Goal: Transaction & Acquisition: Purchase product/service

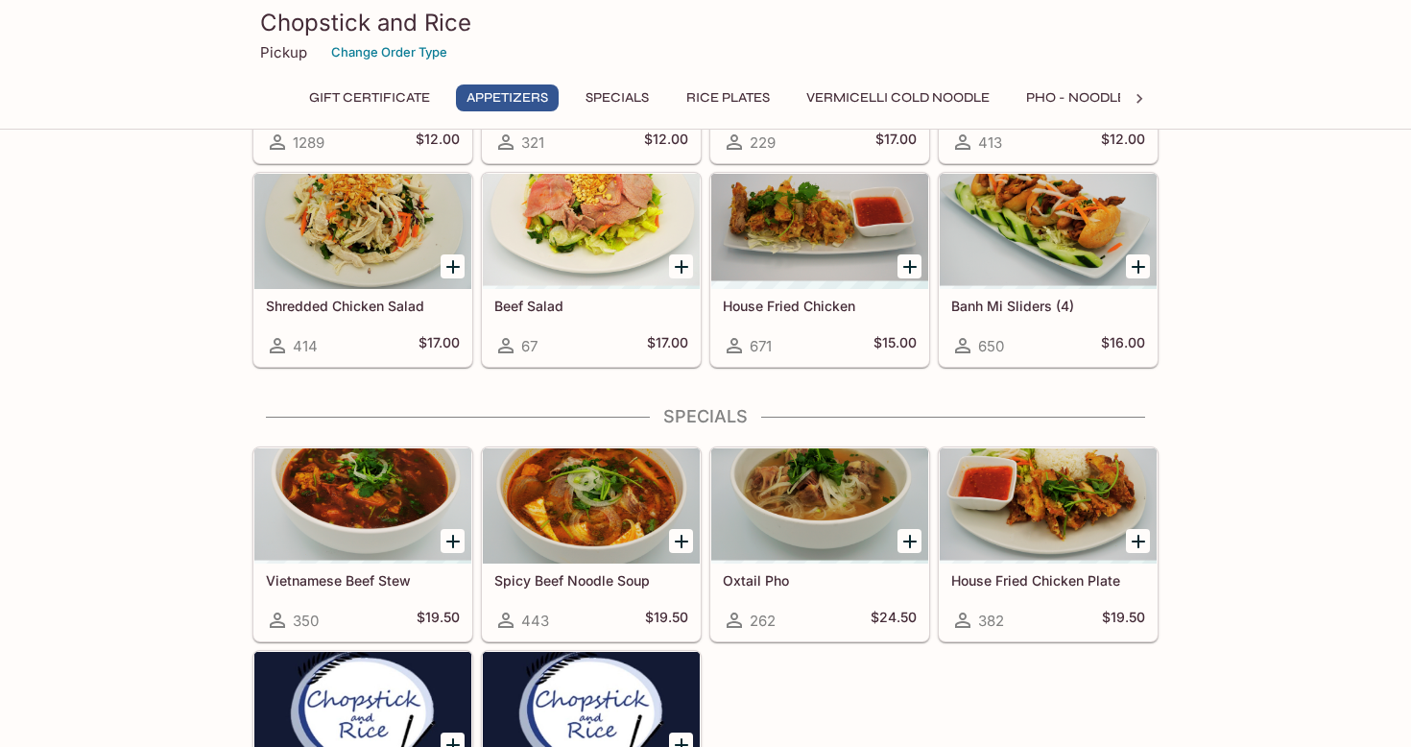
scroll to position [511, 0]
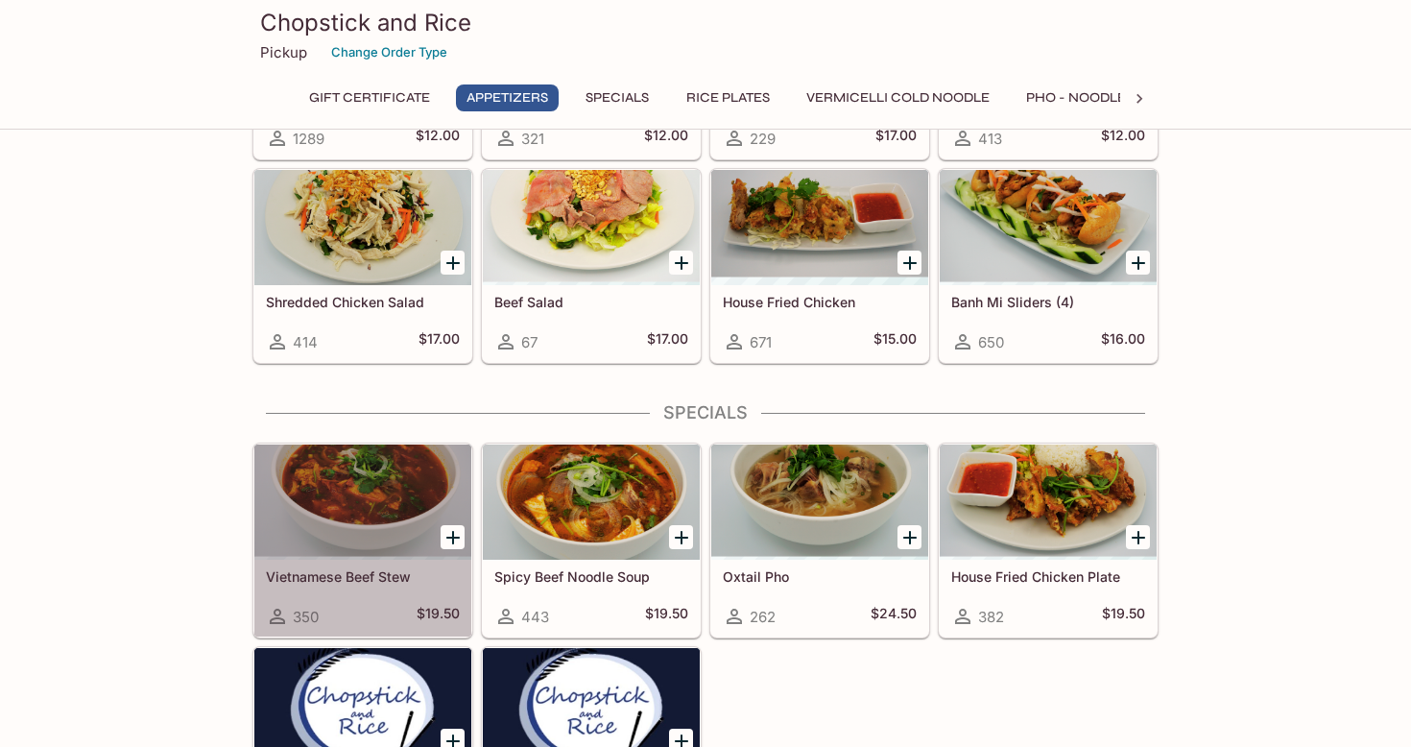
click at [345, 508] on div at bounding box center [362, 501] width 217 height 115
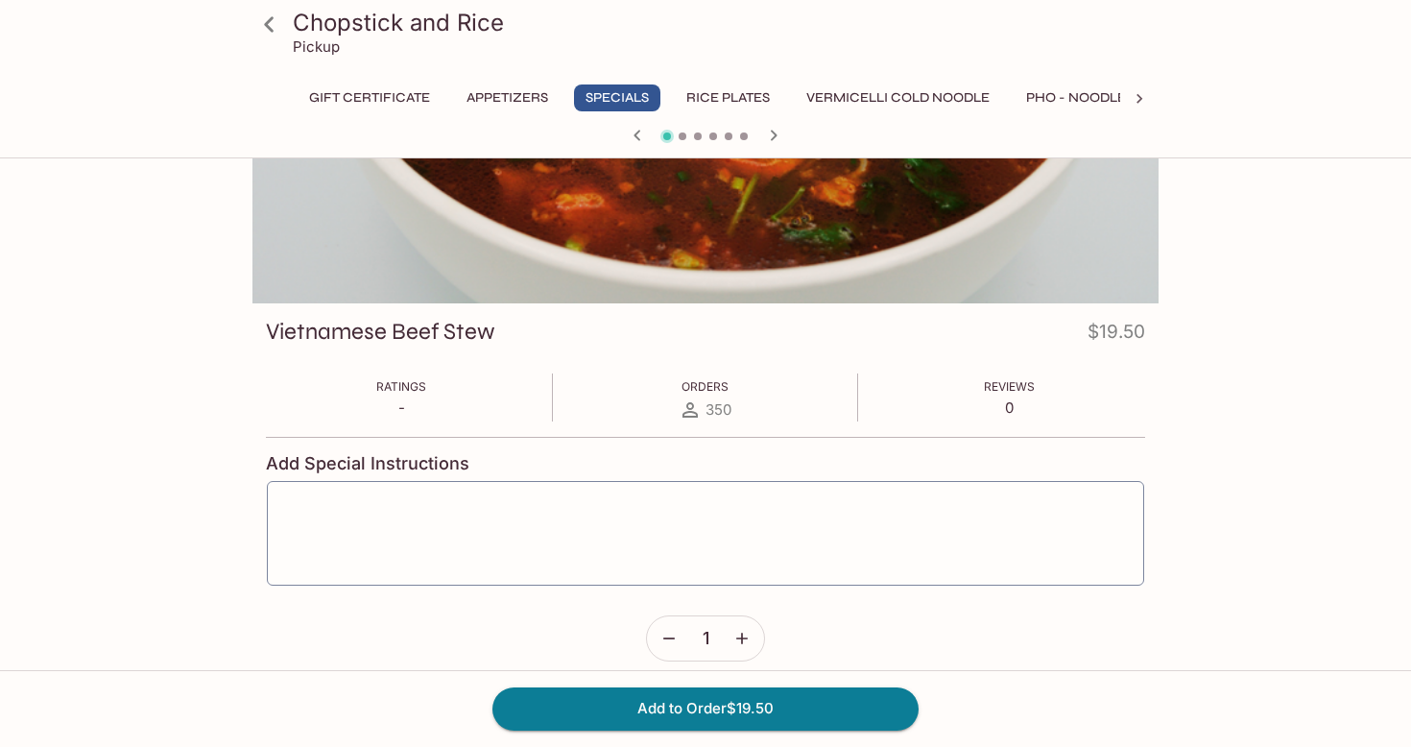
scroll to position [129, 0]
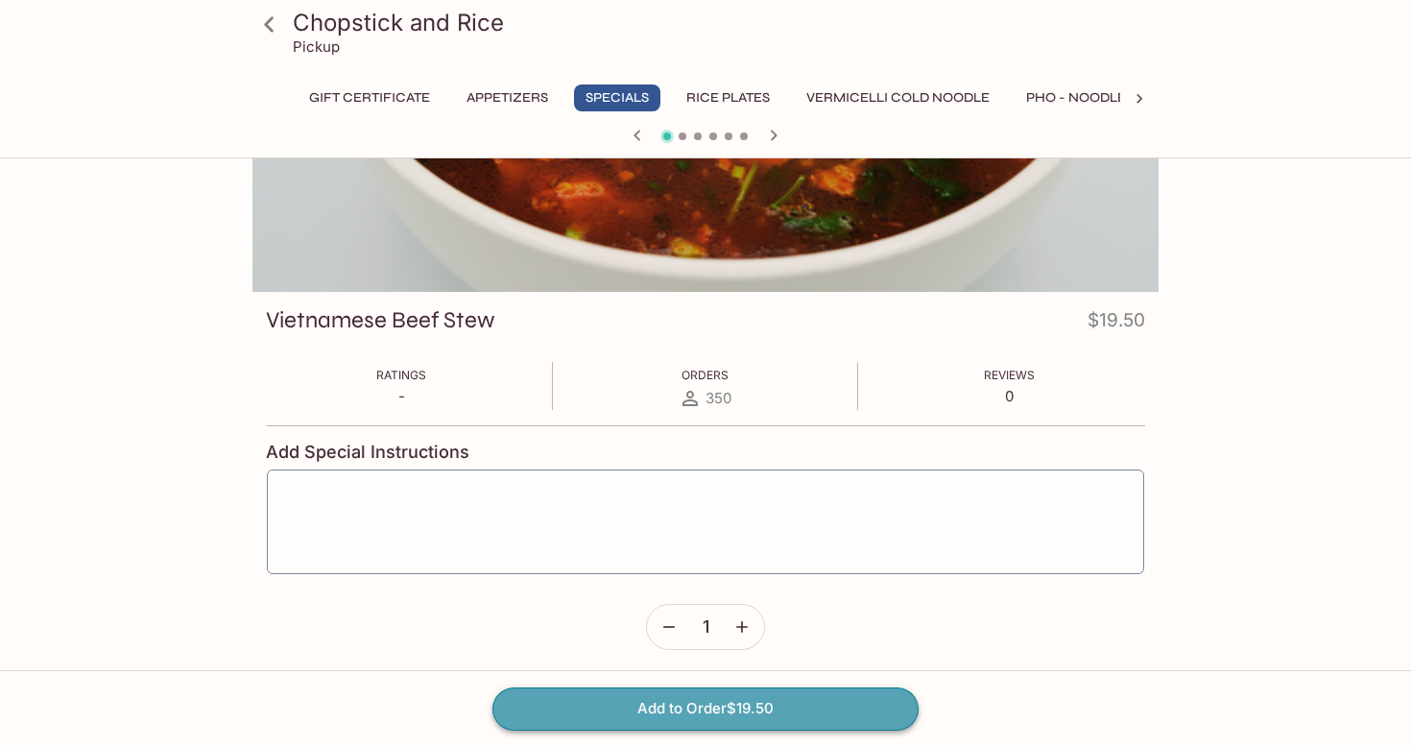
click at [717, 708] on button "Add to Order $19.50" at bounding box center [705, 708] width 426 height 42
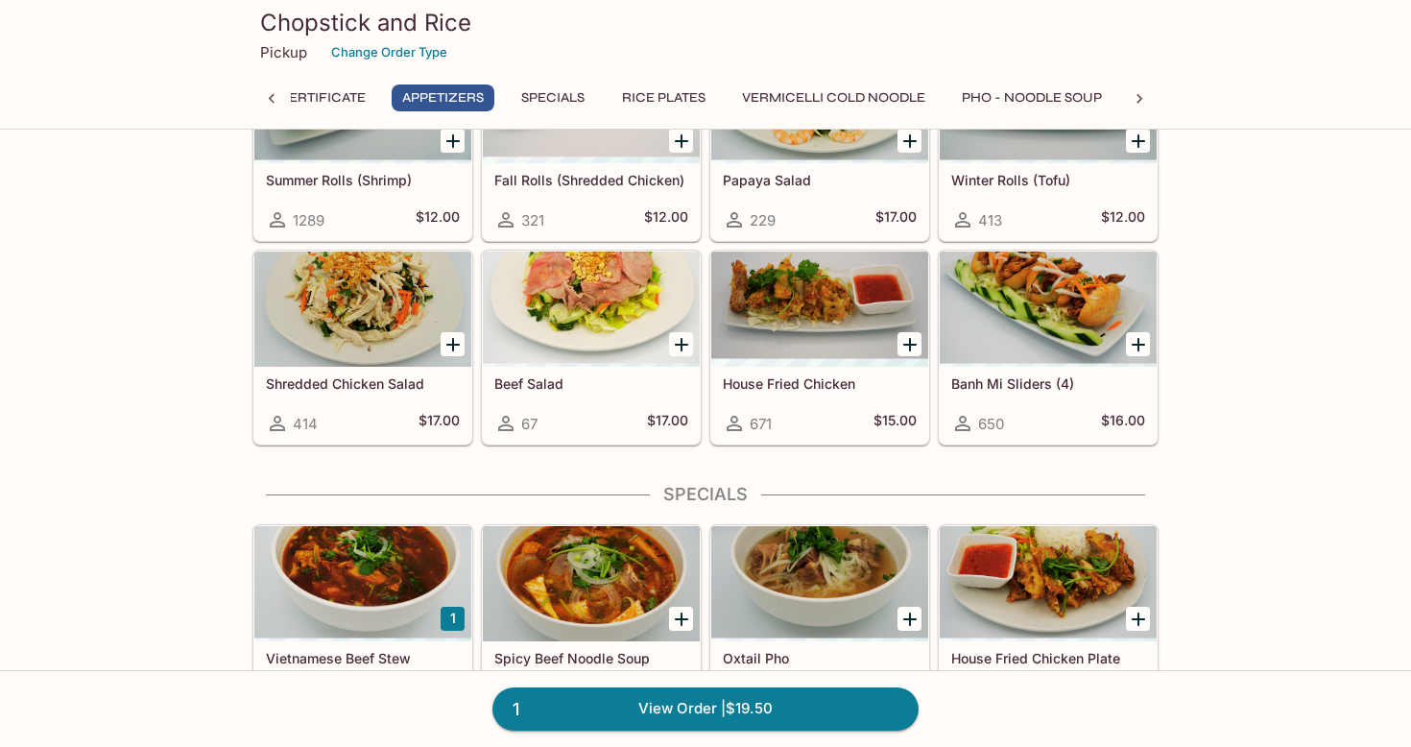
scroll to position [416, 0]
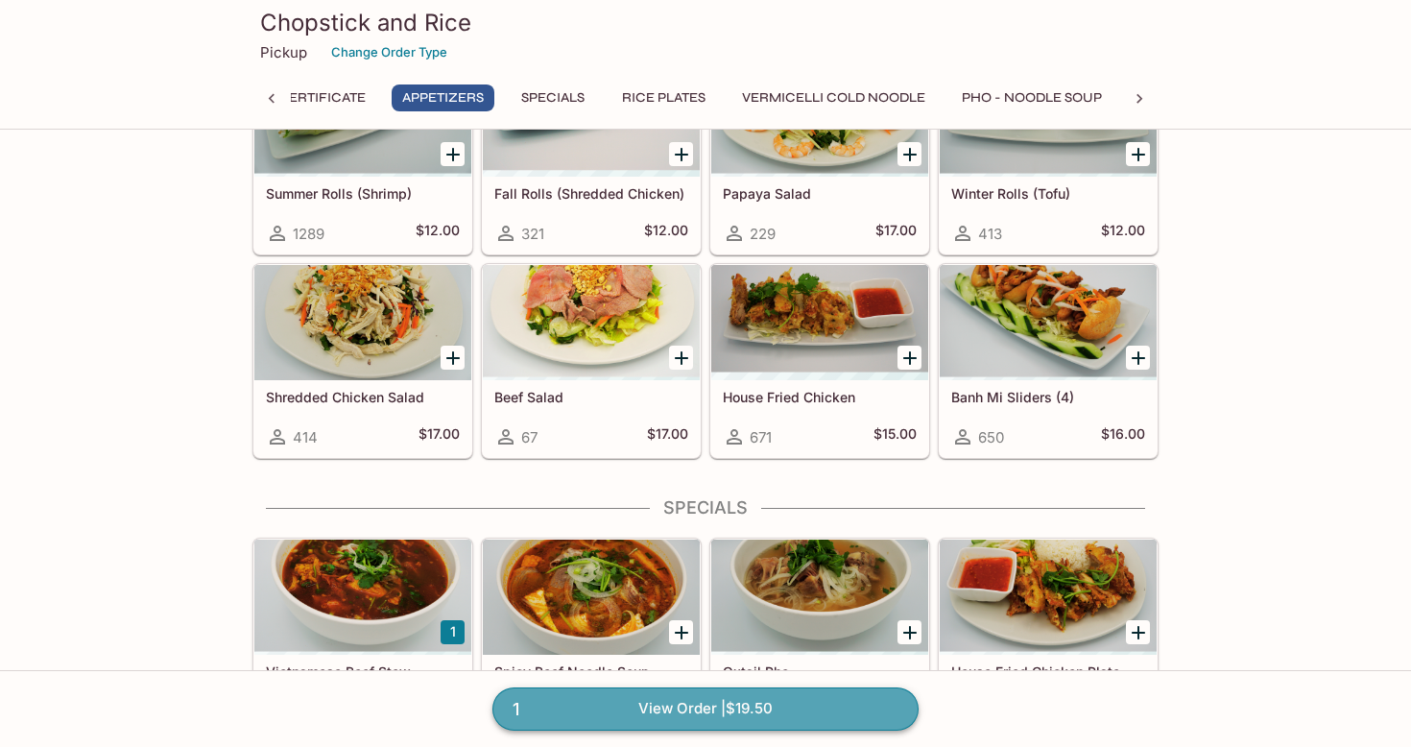
click at [598, 711] on link "1 View Order | $19.50" at bounding box center [705, 708] width 426 height 42
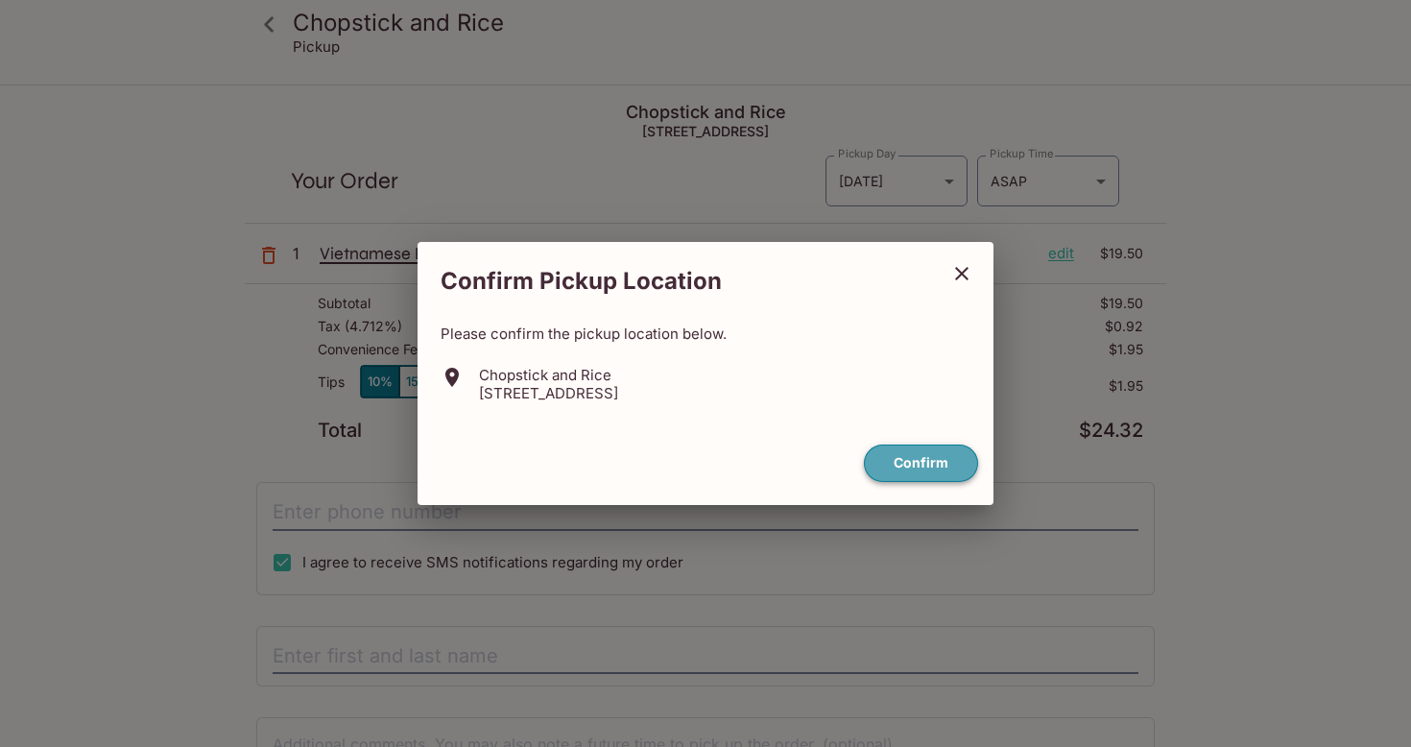
click at [916, 465] on button "Confirm" at bounding box center [921, 462] width 114 height 37
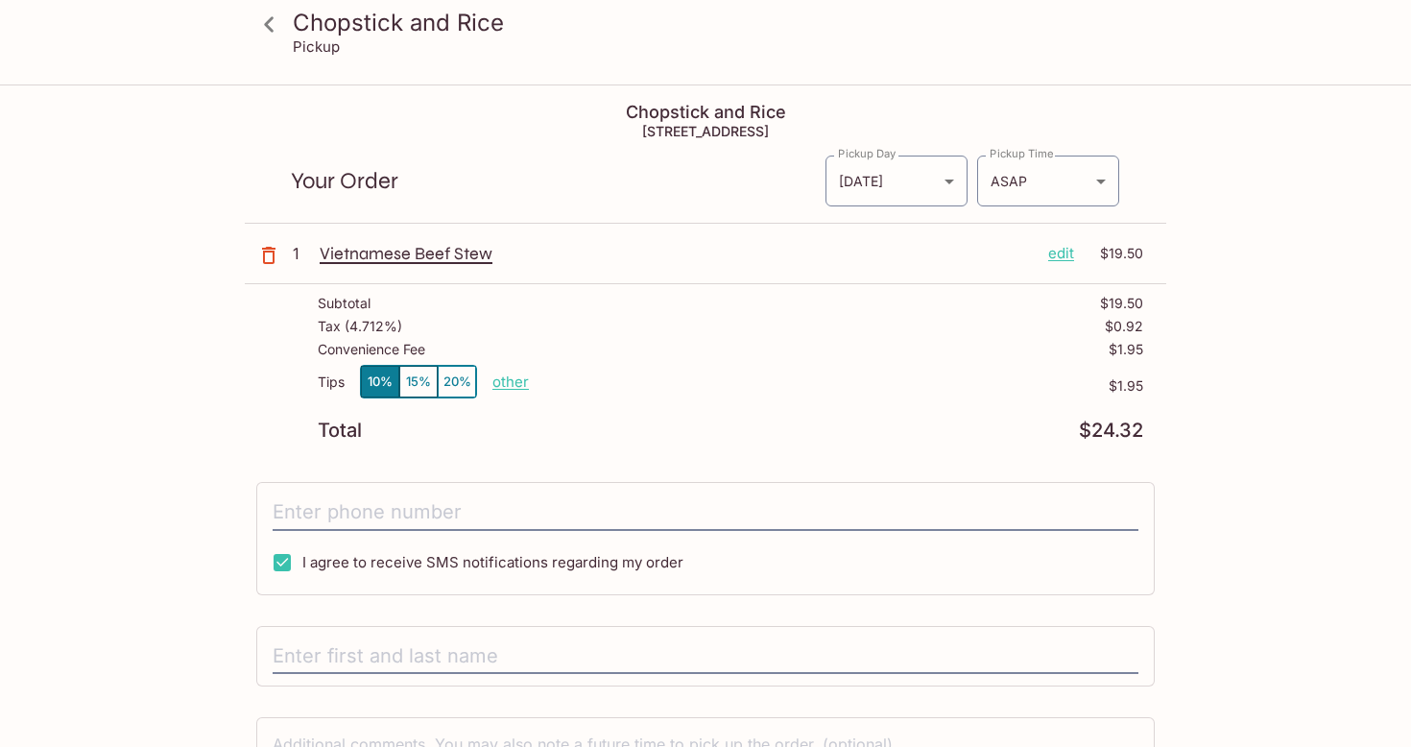
click at [1065, 258] on p "edit" at bounding box center [1061, 253] width 26 height 21
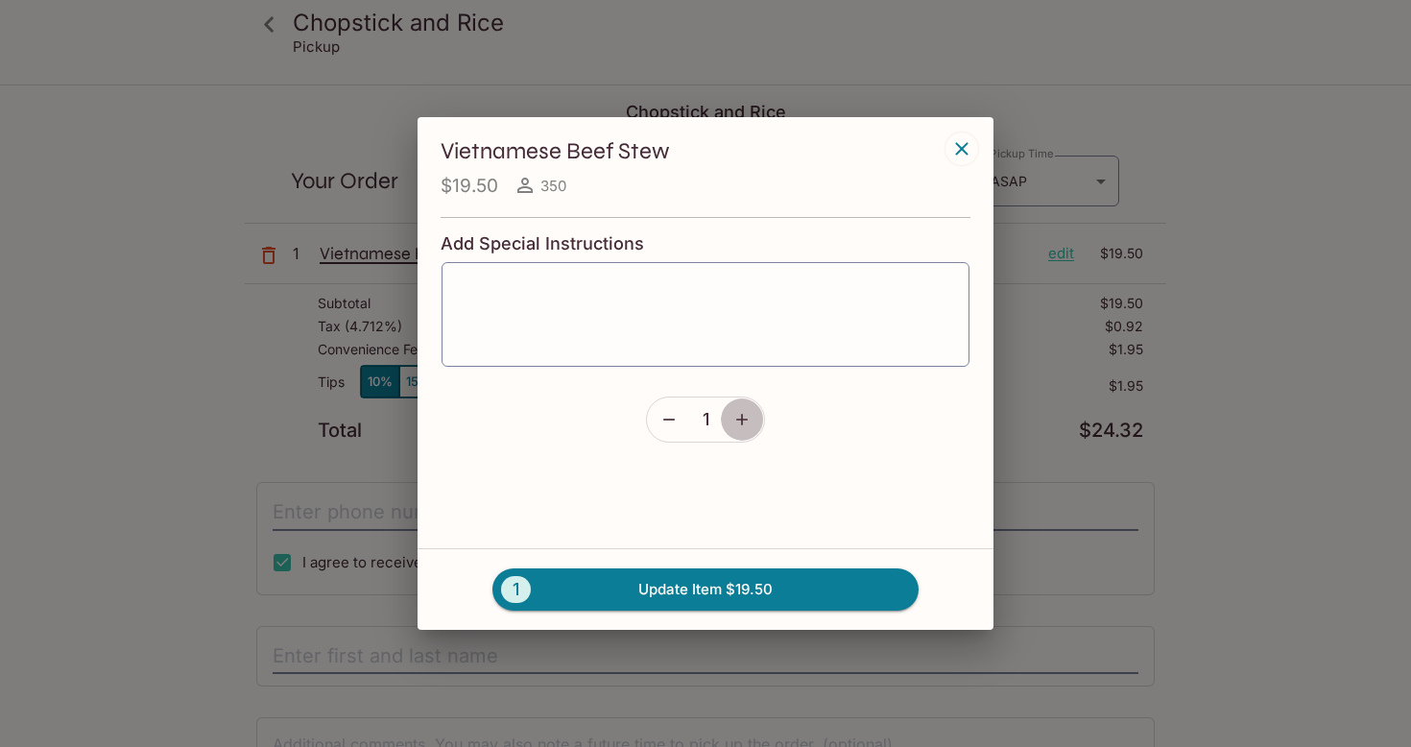
click at [735, 416] on icon "button" at bounding box center [741, 419] width 19 height 19
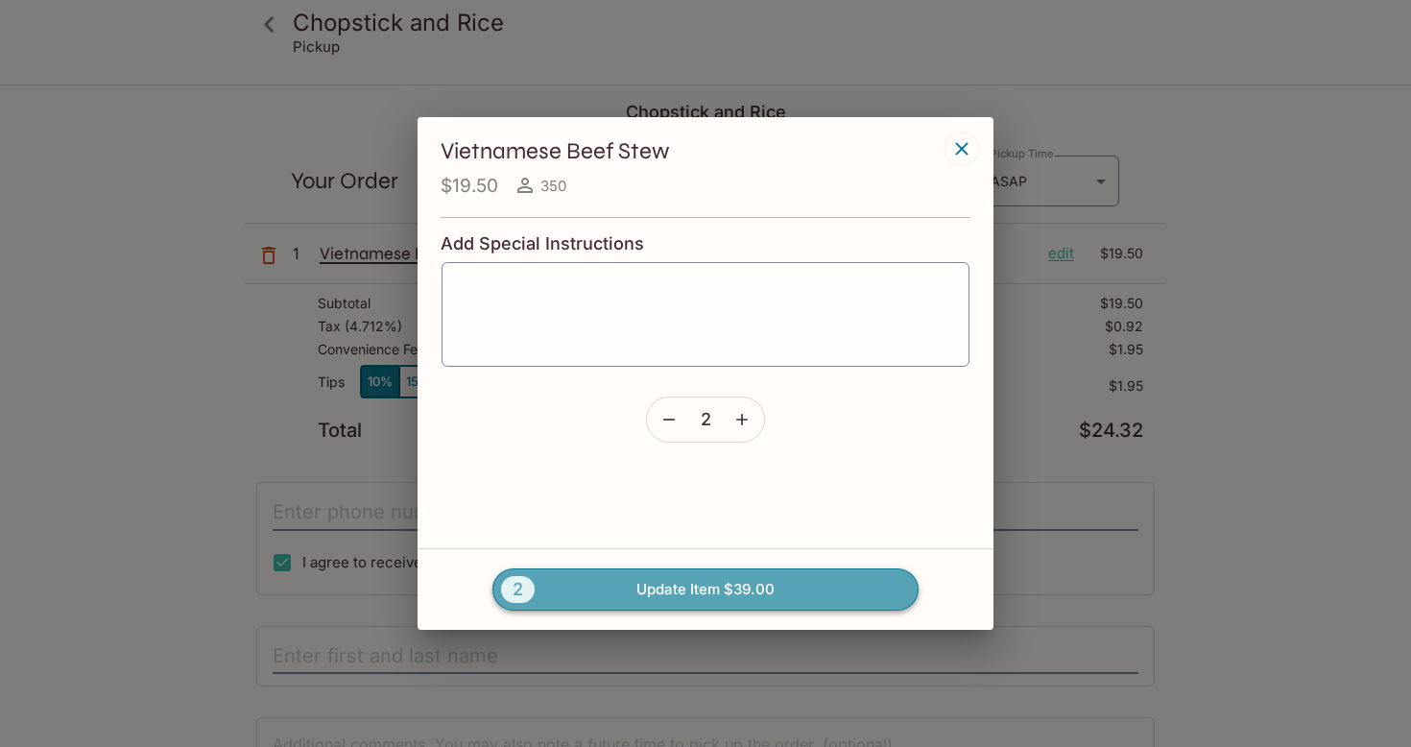
click at [675, 586] on button "2 Update Item $39.00" at bounding box center [705, 589] width 426 height 42
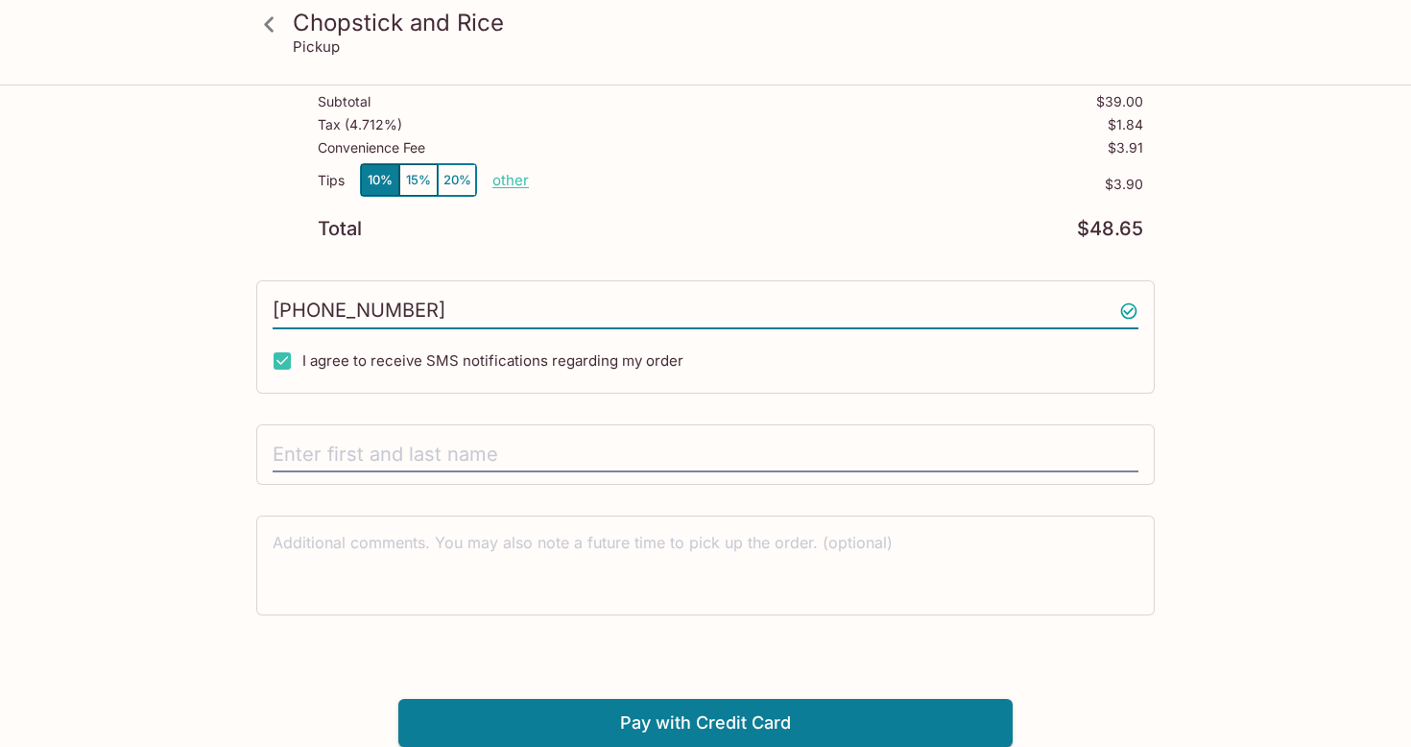
scroll to position [201, 0]
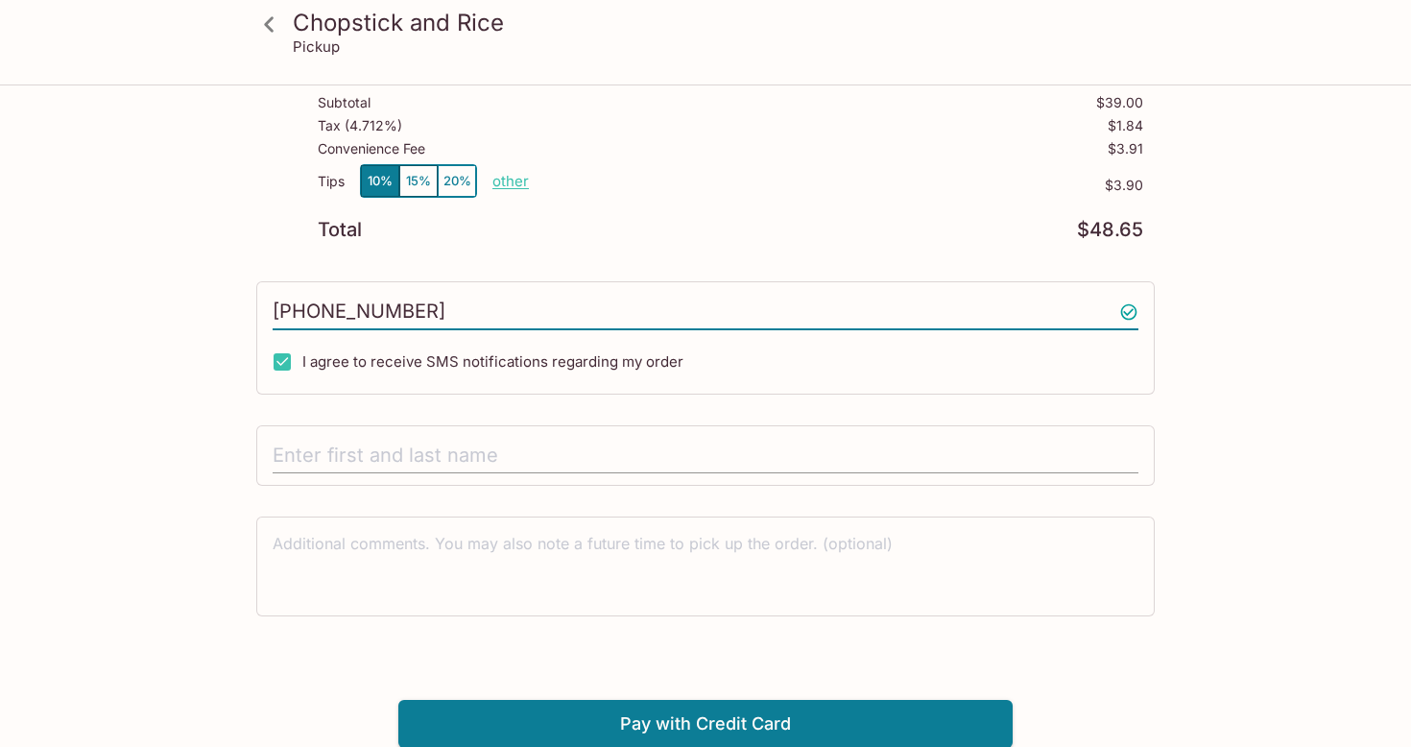
type input "[PHONE_NUMBER]"
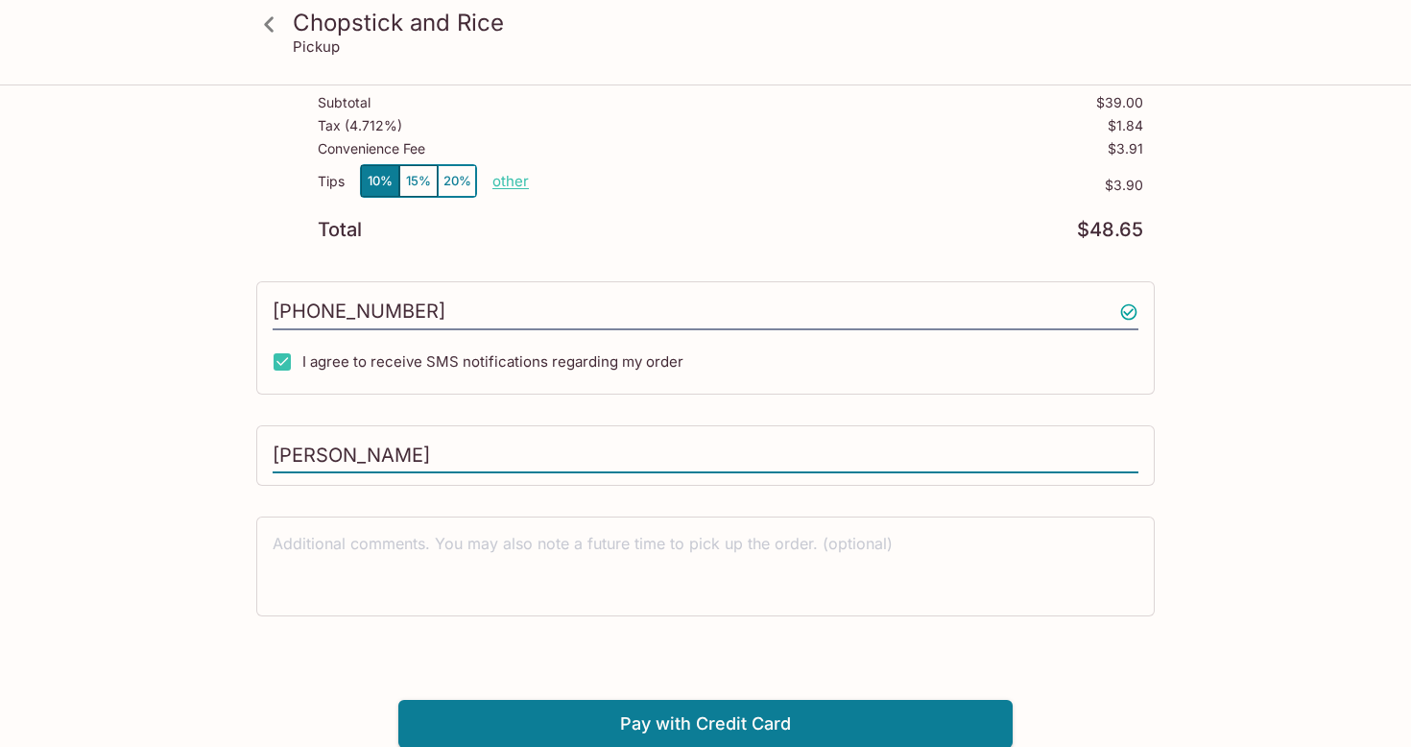
type input "[PERSON_NAME]"
click at [131, 514] on div "Chopstick and Rice Pickup Chopstick and Rice [STREET_ADDRESS] Your Order Pickup…" at bounding box center [705, 317] width 1228 height 862
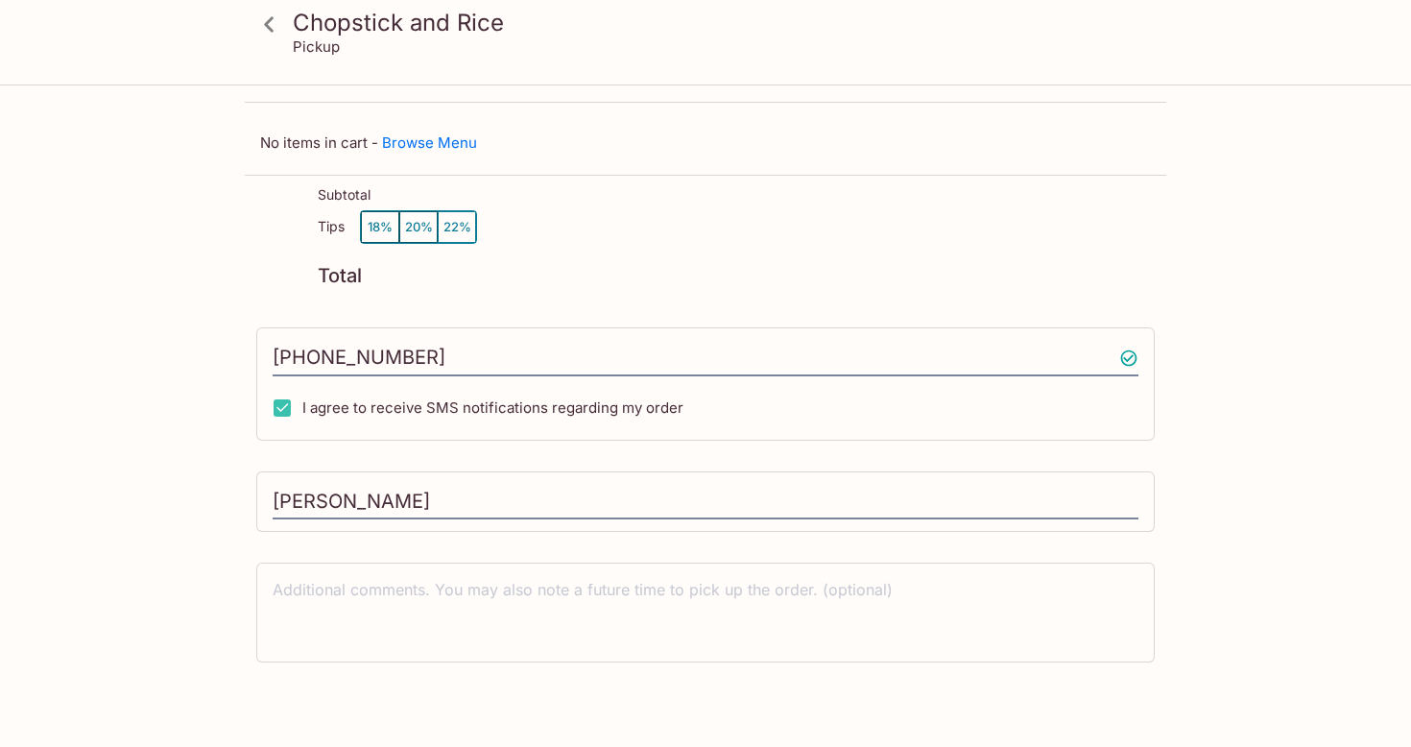
scroll to position [0, 0]
